Goal: Check status: Check status

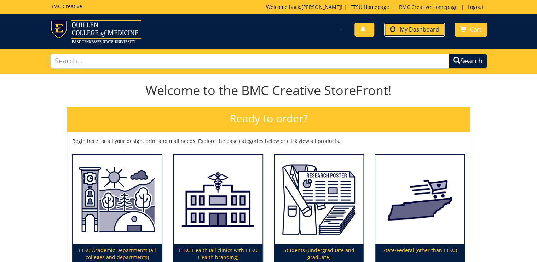
click at [435, 24] on link "My Dashboard" at bounding box center [414, 30] width 61 height 14
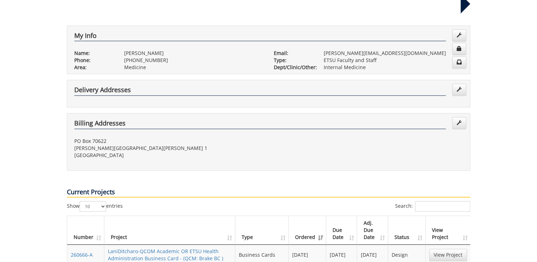
scroll to position [227, 0]
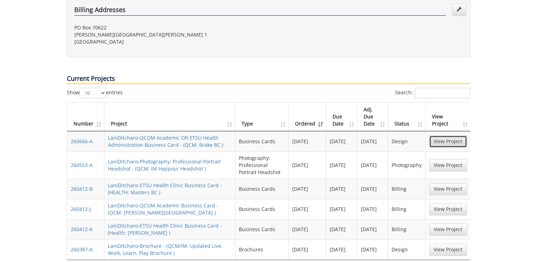
click at [453, 135] on link "View Project" at bounding box center [448, 141] width 38 height 12
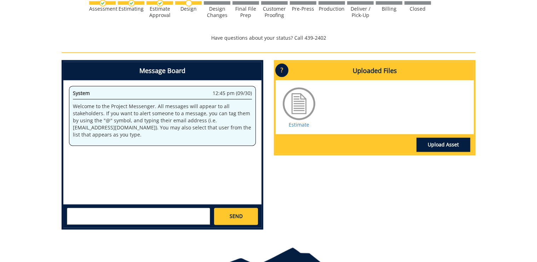
scroll to position [453, 0]
